Goal: Find specific page/section: Find specific page/section

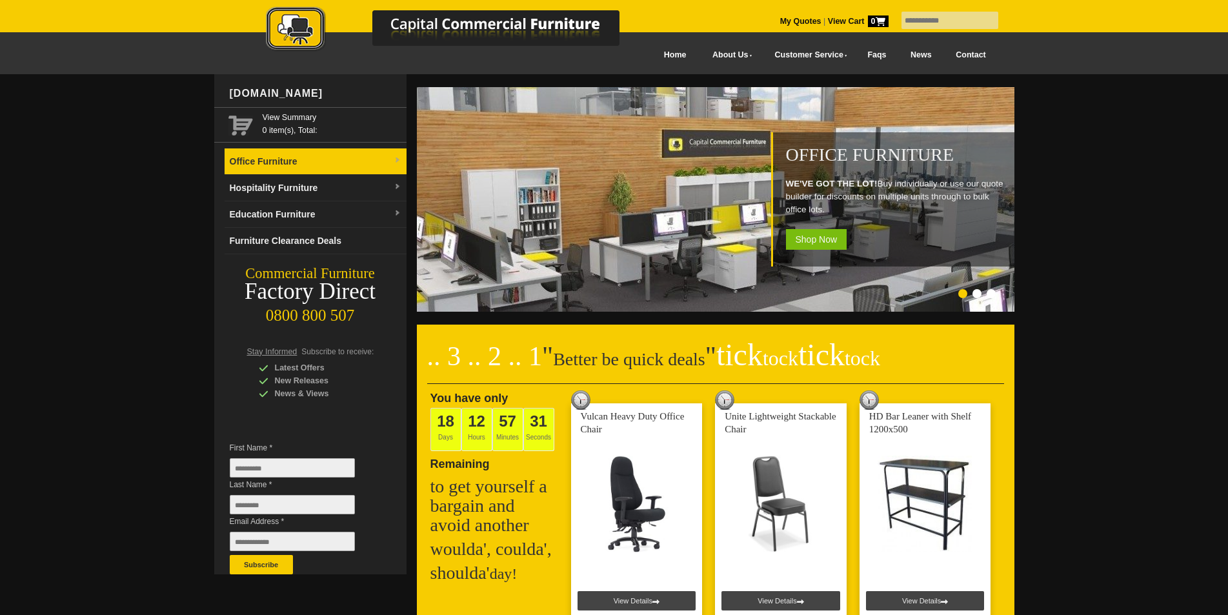
click at [397, 157] on img at bounding box center [398, 161] width 8 height 8
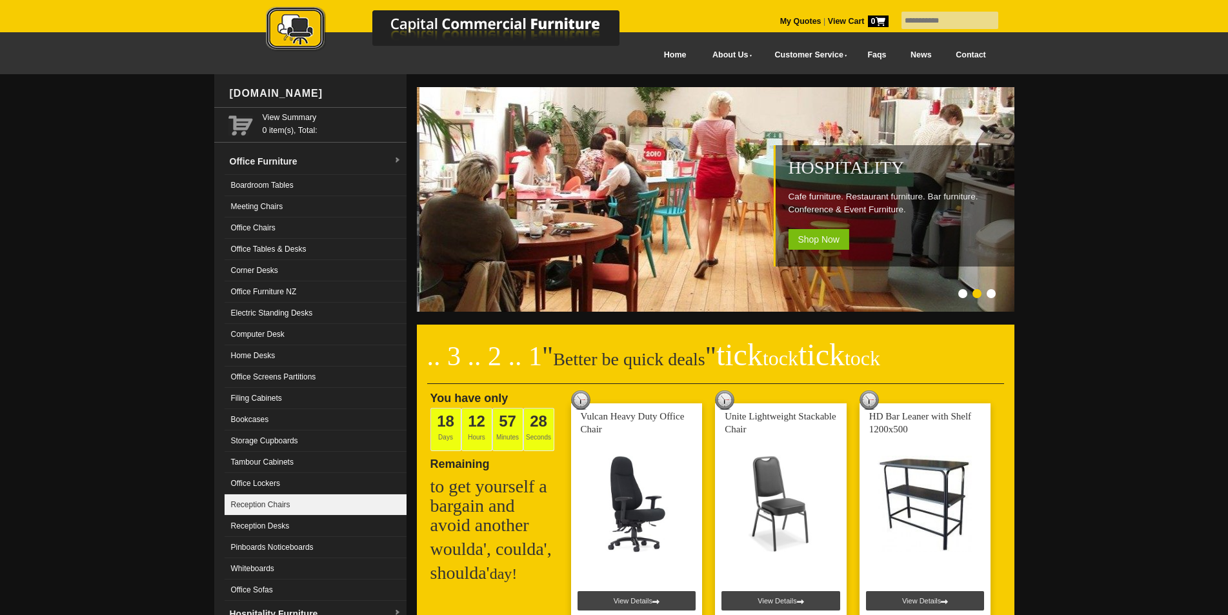
click at [314, 508] on link "Reception Chairs" at bounding box center [316, 504] width 182 height 21
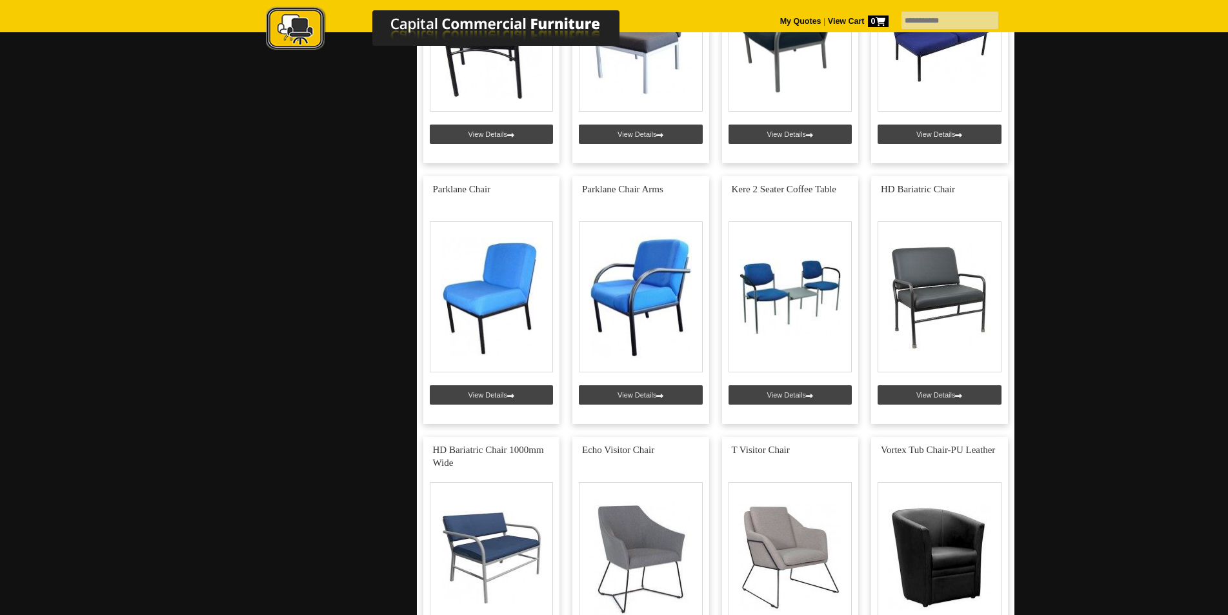
scroll to position [4164, 0]
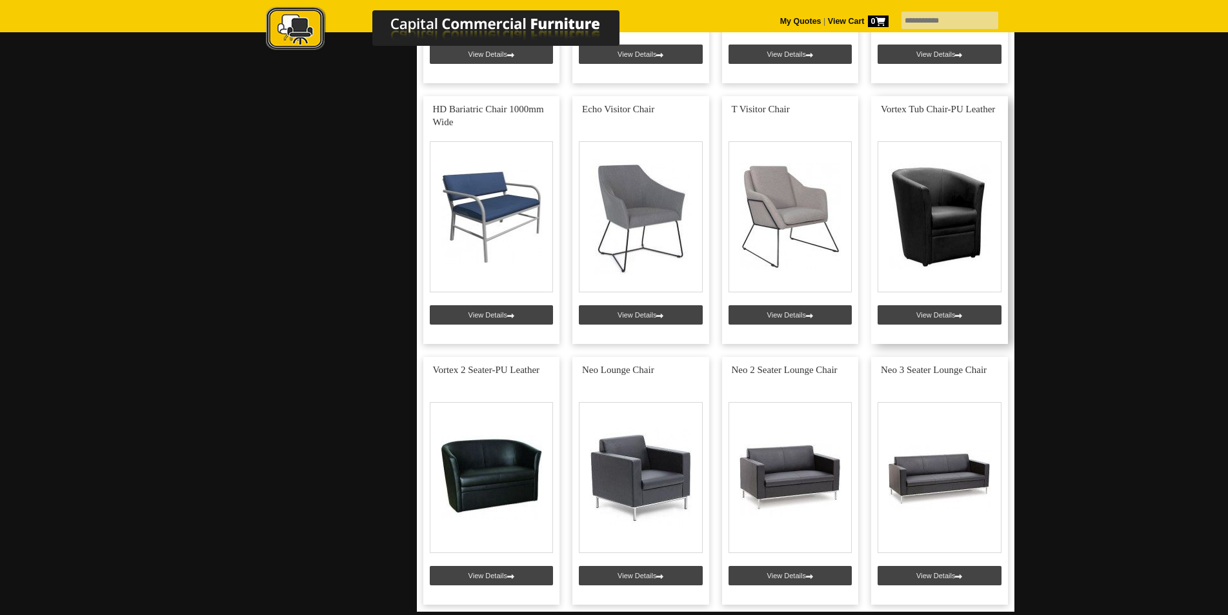
click at [944, 312] on link at bounding box center [939, 220] width 137 height 248
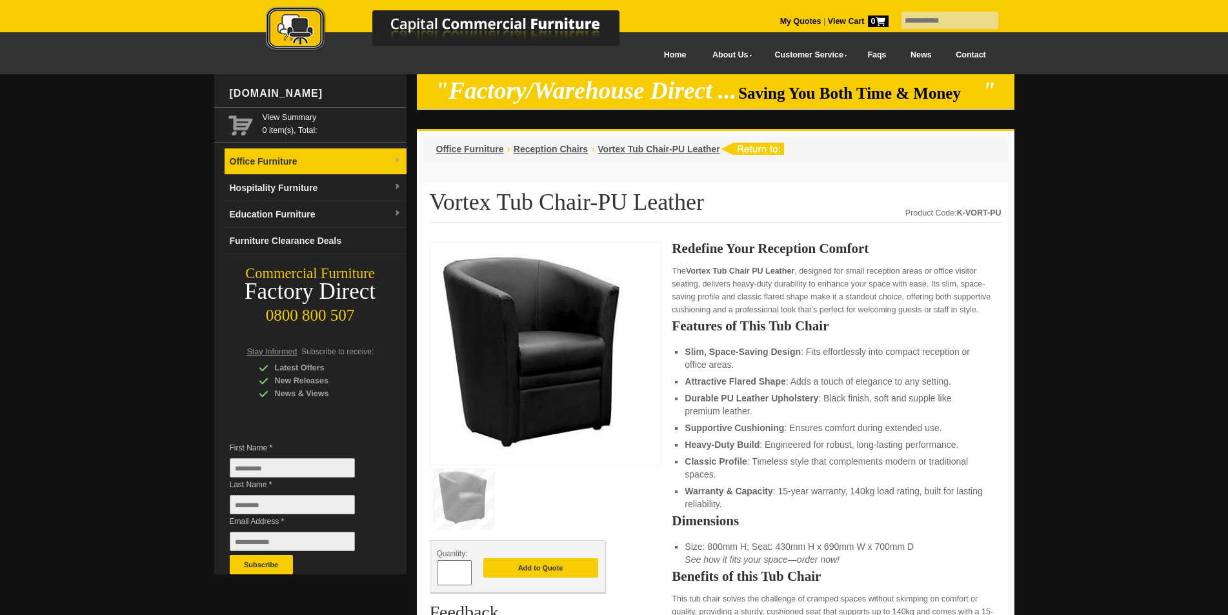
click at [392, 154] on link "Office Furniture" at bounding box center [316, 161] width 182 height 26
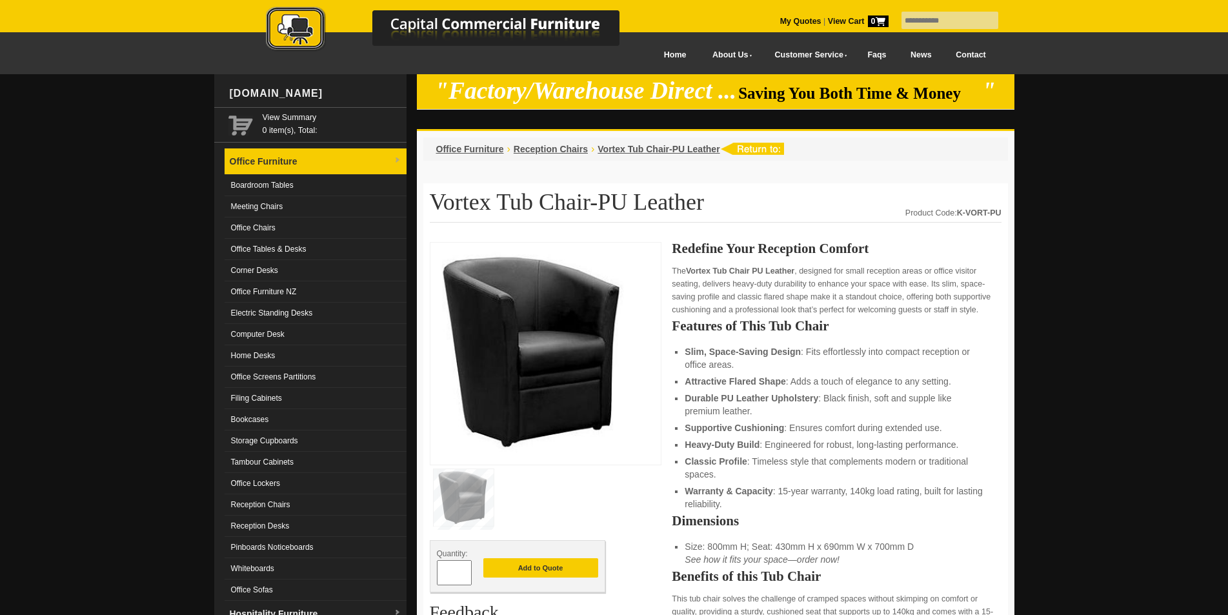
click at [391, 153] on link "Office Furniture" at bounding box center [316, 161] width 182 height 26
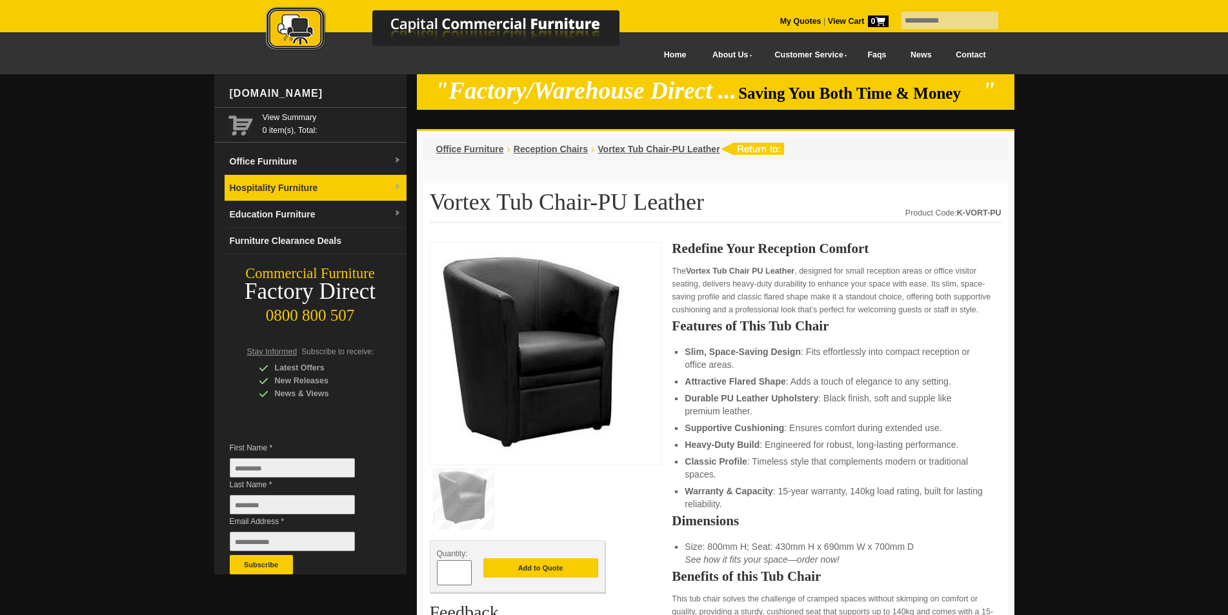
click at [397, 183] on span at bounding box center [398, 187] width 8 height 13
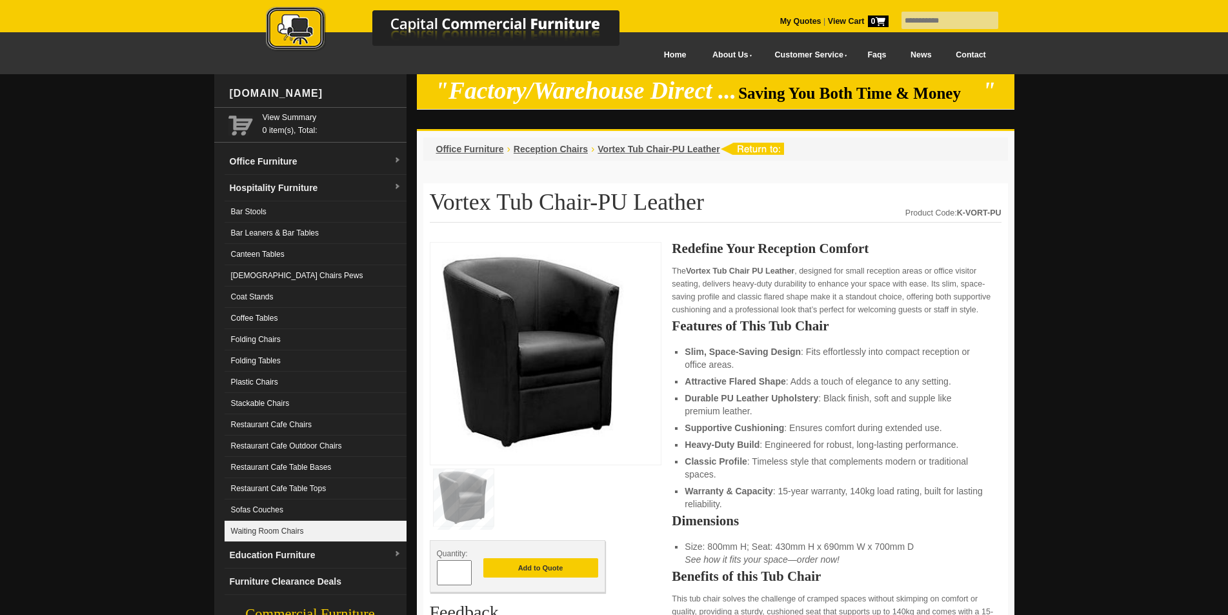
click at [310, 527] on link "Waiting Room Chairs" at bounding box center [316, 531] width 182 height 21
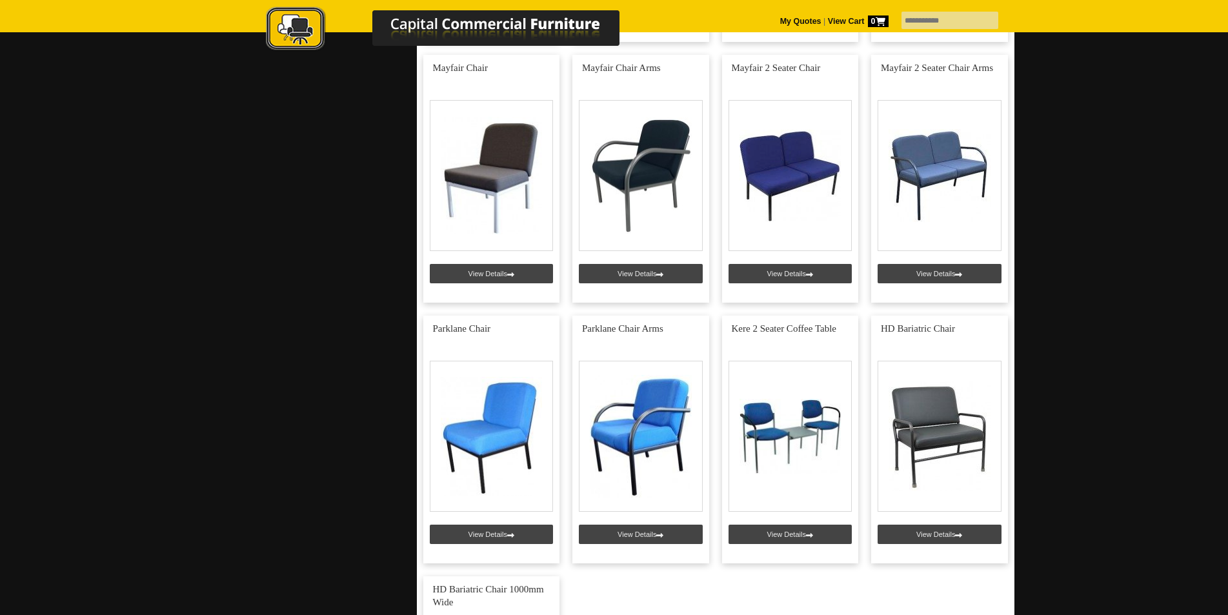
scroll to position [4250, 0]
